Goal: Obtain resource: Download file/media

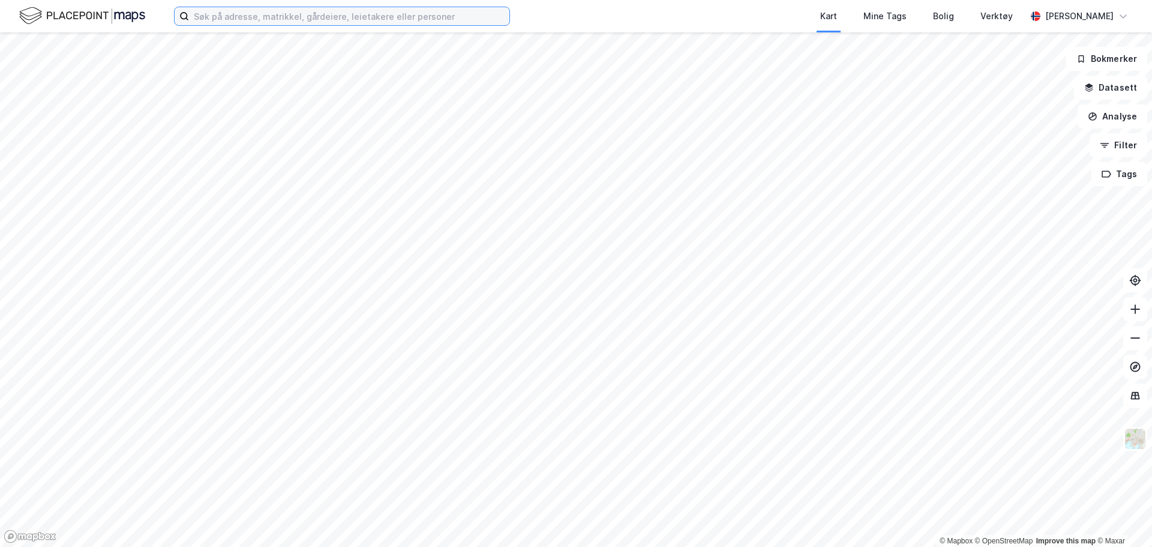
click at [329, 13] on input at bounding box center [349, 16] width 320 height 18
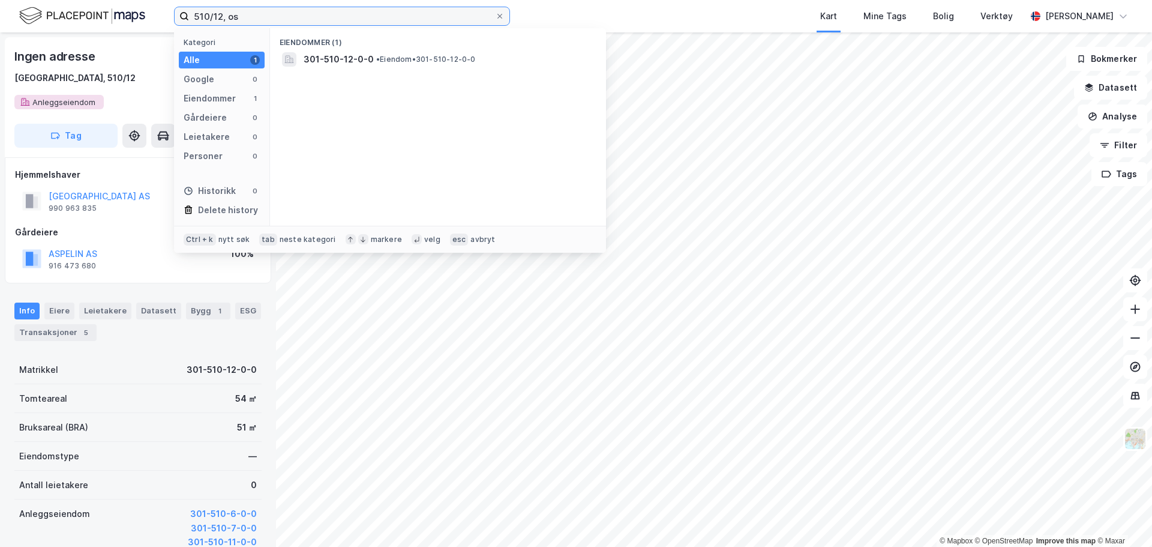
drag, startPoint x: 322, startPoint y: 17, endPoint x: 139, endPoint y: 18, distance: 183.6
click at [139, 18] on div "510/12, os Kategori Alle 1 Google 0 Eiendommer 1 Gårdeiere 0 Leietakere 0 Perso…" at bounding box center [576, 16] width 1152 height 32
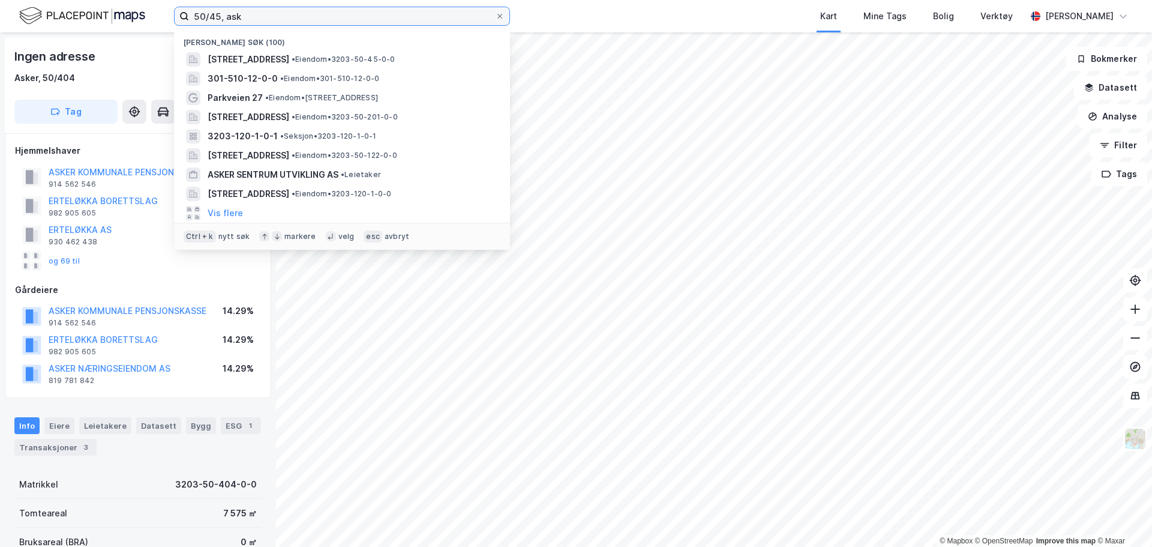
drag, startPoint x: 326, startPoint y: 12, endPoint x: 91, endPoint y: 8, distance: 235.8
click at [91, 8] on div "50/45, ask [PERSON_NAME] søk (100) Erteløkka 11, 1384, [GEOGRAPHIC_DATA], [GEOG…" at bounding box center [576, 16] width 1152 height 32
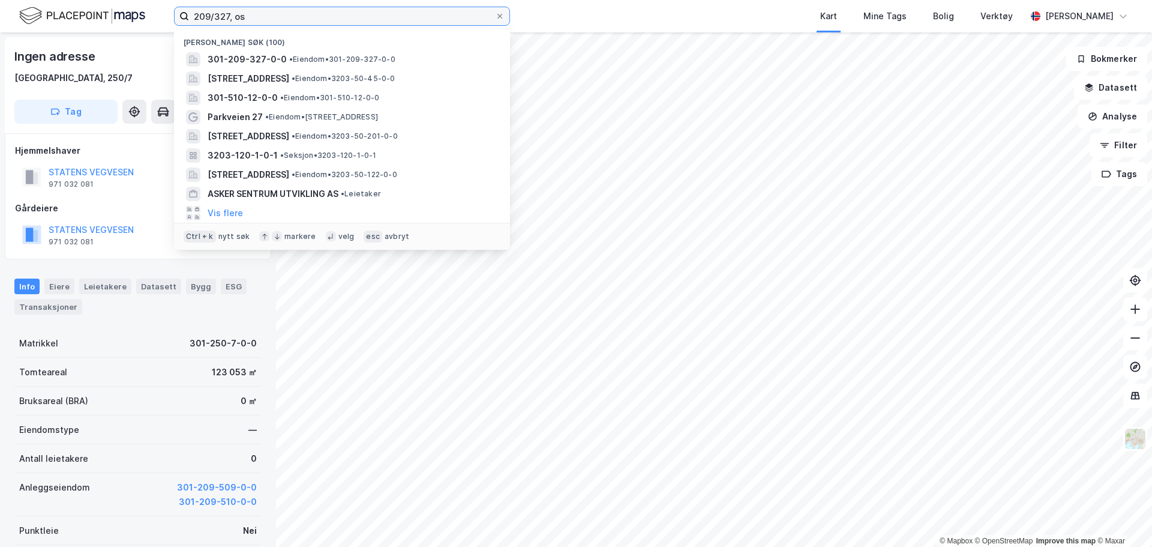
drag, startPoint x: 296, startPoint y: 25, endPoint x: 170, endPoint y: 14, distance: 126.5
click at [170, 14] on div "209/327, os Nylige søk [PHONE_NUMBER] • Eiendom • 301-209-327-0-0 Erteløkka 11,…" at bounding box center [576, 16] width 1152 height 32
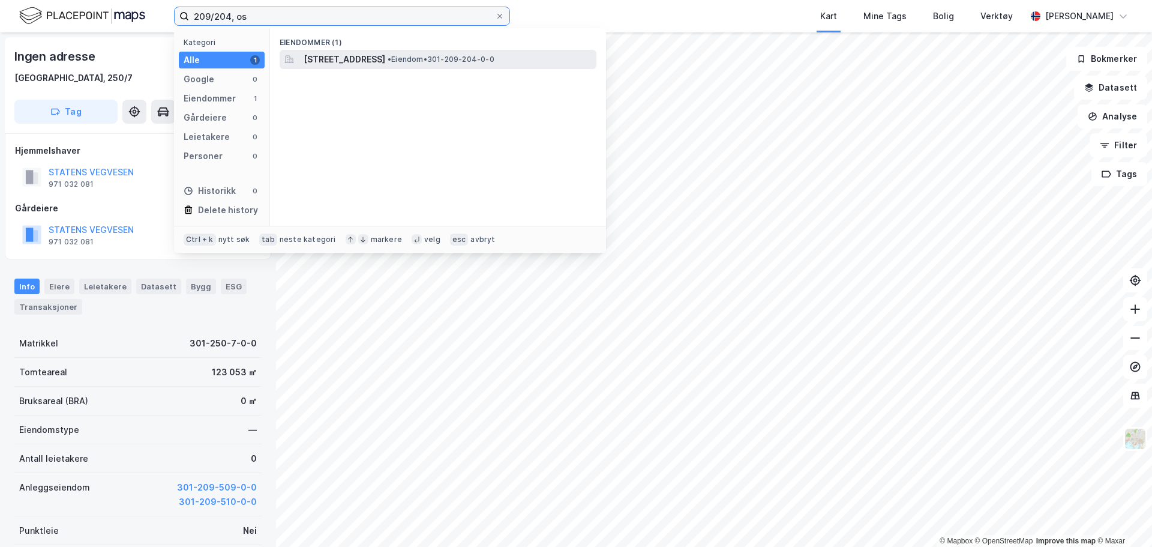
type input "209/204, os"
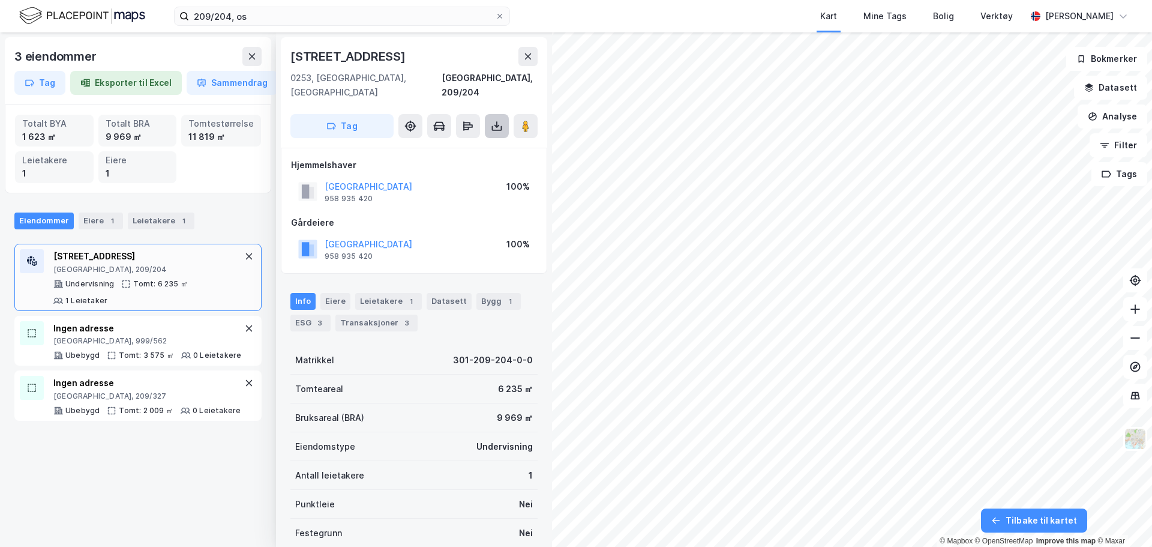
click at [498, 120] on icon at bounding box center [497, 126] width 12 height 12
click at [490, 140] on div "Last ned grunnbok" at bounding box center [445, 149] width 128 height 19
